Goal: Information Seeking & Learning: Find specific fact

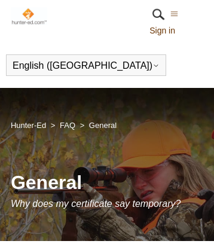
click at [67, 125] on link "FAQ" at bounding box center [68, 125] width 16 height 9
